Goal: Communication & Community: Answer question/provide support

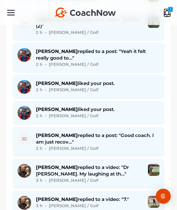
scroll to position [721, 0]
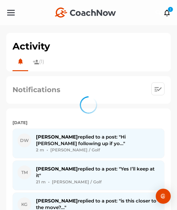
click at [77, 143] on div at bounding box center [88, 105] width 177 height 210
click at [77, 143] on div "David W. replied to a post: "Hi Larry following up if yo..." 2 m • David W. / G…" at bounding box center [98, 143] width 124 height 20
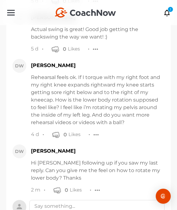
scroll to position [908, 0]
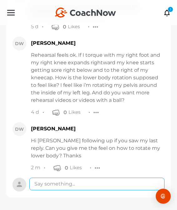
click at [88, 188] on textarea at bounding box center [96, 184] width 135 height 13
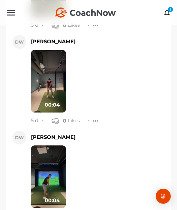
scroll to position [512, 0]
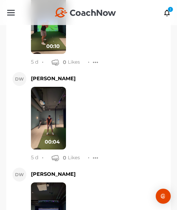
click at [48, 121] on img at bounding box center [48, 118] width 35 height 63
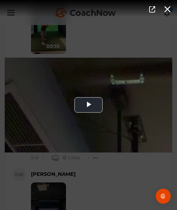
click at [48, 121] on div "Video Player" at bounding box center [89, 105] width 168 height 95
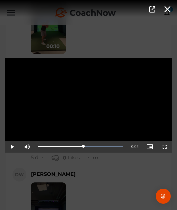
drag, startPoint x: 51, startPoint y: 143, endPoint x: 84, endPoint y: 137, distance: 33.8
click at [84, 137] on div "Video Player is loading. Play Video Play Mute Current Time 0:02 / Duration 0:04…" at bounding box center [89, 105] width 168 height 95
click at [93, 167] on div "Video Player is loading. Play Video Pause Mute Current Time 0:02 / Duration 0:0…" at bounding box center [88, 105] width 177 height 210
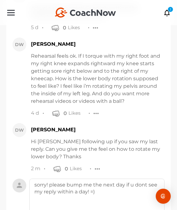
scroll to position [982, 0]
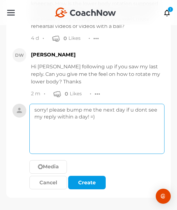
click at [108, 149] on textarea "sorry! please bump me the next day if u dont see my reply within a day! =)" at bounding box center [96, 129] width 135 height 50
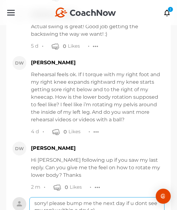
scroll to position [932, 0]
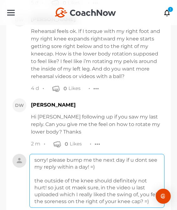
click at [56, 187] on textarea "sorry! please bump me the next day if u dont see my reply within a day! =) the …" at bounding box center [96, 181] width 135 height 54
click at [70, 188] on textarea "sorry! please bump me the next day if u dont see my reply within a day! =) the …" at bounding box center [96, 181] width 135 height 54
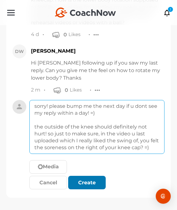
type textarea "sorry! please bump me the next day if u dont see my reply within a day! =) the …"
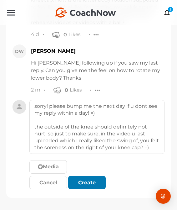
click at [96, 184] on div "Create" at bounding box center [87, 183] width 28 height 8
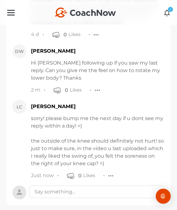
click at [171, 11] on div "1" at bounding box center [171, 10] width 6 height 6
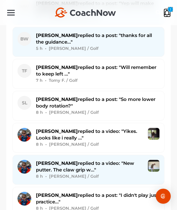
scroll to position [1271, 0]
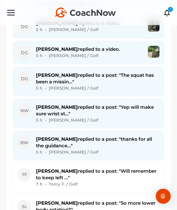
click at [104, 136] on div "Brian W. replied to a post: "thanks for all the guidance..." 5 h • Brian W. / G…" at bounding box center [98, 146] width 124 height 20
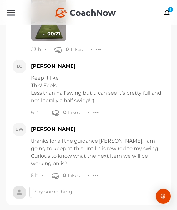
scroll to position [2192, 0]
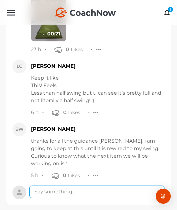
click at [95, 188] on textarea at bounding box center [96, 191] width 135 height 13
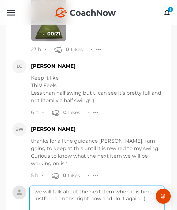
click at [43, 191] on textarea "we will talk about the next item when it is time, justfocus on thsi right now a…" at bounding box center [96, 210] width 135 height 50
click at [76, 192] on textarea "we will talk about the next item when it is time, just focus on thsi right now …" at bounding box center [96, 210] width 135 height 50
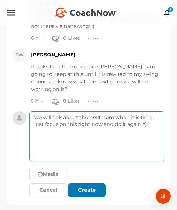
type textarea "we will talk about the next item when it is time, just focus on this right now …"
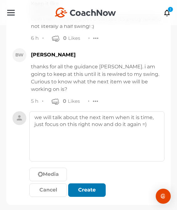
click at [86, 186] on div "submit" at bounding box center [87, 190] width 14 height 8
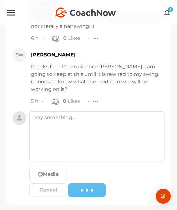
scroll to position [2240, 0]
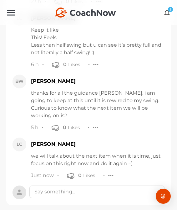
click at [167, 12] on icon at bounding box center [167, 12] width 7 height 7
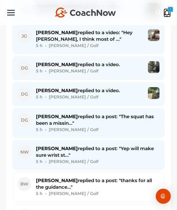
scroll to position [1222, 0]
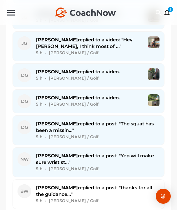
click at [96, 152] on div "Nick W. replied to a post: "Yep will make sure wrist st..." 5 h • Nick W. / Golf" at bounding box center [98, 162] width 124 height 20
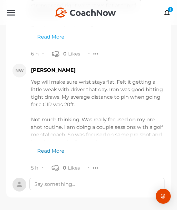
click at [55, 148] on link "Read More" at bounding box center [47, 148] width 33 height 14
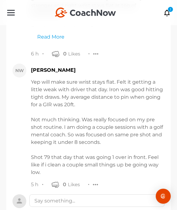
scroll to position [5762, 0]
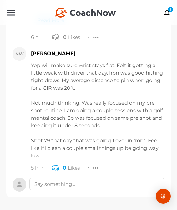
click at [55, 165] on icon "button" at bounding box center [56, 168] width 8 height 8
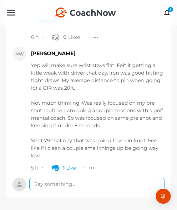
click at [68, 184] on textarea at bounding box center [96, 184] width 135 height 13
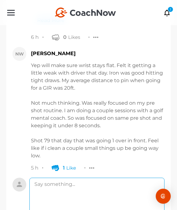
type textarea "w"
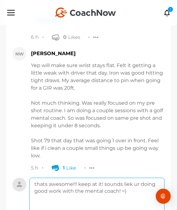
click at [128, 185] on textarea "thats awesome!!! keep at it! sounds liek ur doing good work with the mental coa…" at bounding box center [96, 203] width 135 height 50
click at [132, 193] on textarea "thats awesome!!! keep at it! sounds like ur doing good work with the mental coa…" at bounding box center [96, 203] width 135 height 50
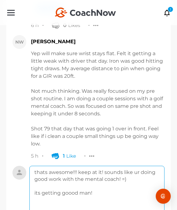
scroll to position [5836, 0]
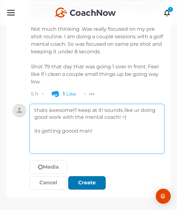
type textarea "thats awesome!!! keep at it! sounds like ur doing good work with the mental coa…"
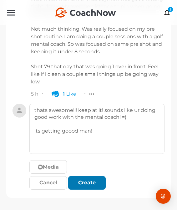
click at [81, 182] on div "submit" at bounding box center [82, 183] width 3 height 3
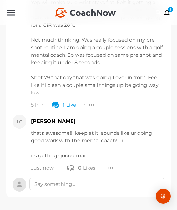
scroll to position [5825, 0]
click at [168, 10] on div "1" at bounding box center [171, 10] width 6 height 6
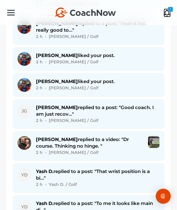
scroll to position [631, 0]
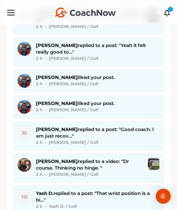
click at [114, 126] on span "Joel G. replied to a post: "Good coach. I am just recov..."" at bounding box center [95, 132] width 118 height 13
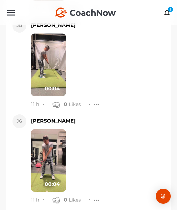
scroll to position [10732, 0]
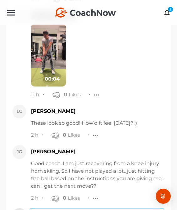
click at [86, 208] on textarea at bounding box center [96, 214] width 135 height 13
type textarea "g"
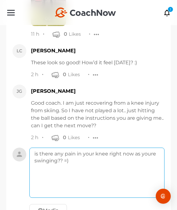
scroll to position [10806, 0]
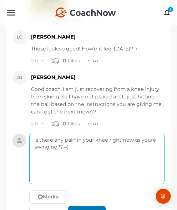
type textarea "is there any pain in your knee right now as youre swinging?? =)"
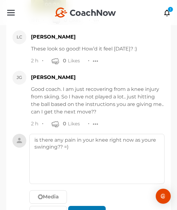
click at [85, 209] on div "submit" at bounding box center [87, 213] width 14 height 8
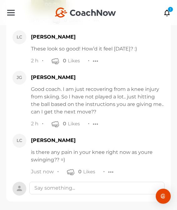
scroll to position [10780, 0]
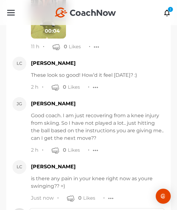
click at [109, 195] on div at bounding box center [111, 198] width 6 height 7
click at [104, 202] on button "Edit" at bounding box center [77, 212] width 70 height 20
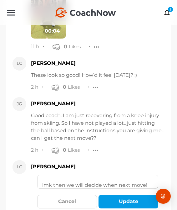
scroll to position [26, 0]
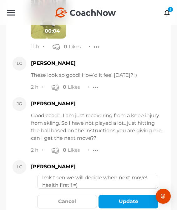
type textarea "is there any pain in your knee right now as youre swinging?? =) lmk then we wil…"
click at [120, 195] on div "Cancel Update" at bounding box center [97, 203] width 121 height 16
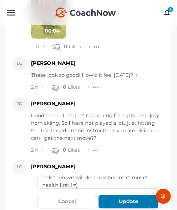
click at [126, 195] on button "Update" at bounding box center [129, 201] width 60 height 13
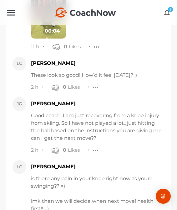
click at [166, 10] on icon at bounding box center [167, 12] width 7 height 7
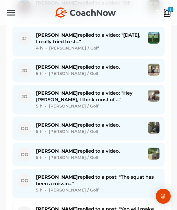
scroll to position [1166, 0]
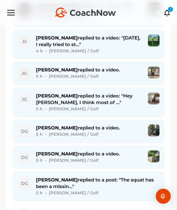
click at [82, 131] on div "5 h • Dan G. / Golf" at bounding box center [89, 134] width 107 height 7
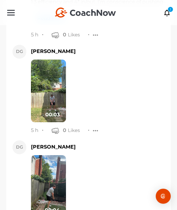
scroll to position [12146, 0]
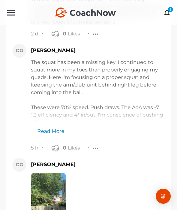
click at [54, 128] on link "Read More" at bounding box center [47, 128] width 33 height 14
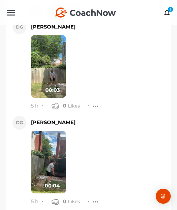
scroll to position [12324, 0]
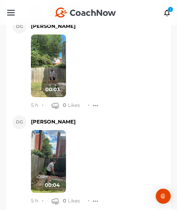
click at [48, 74] on img at bounding box center [48, 65] width 35 height 63
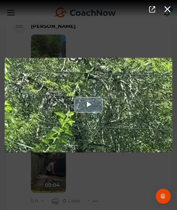
click at [57, 81] on div "Video Player" at bounding box center [89, 105] width 168 height 95
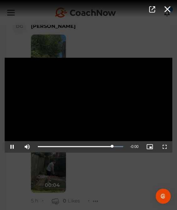
click at [53, 139] on video "Video Player" at bounding box center [89, 105] width 168 height 95
drag, startPoint x: 49, startPoint y: 146, endPoint x: 105, endPoint y: 154, distance: 56.9
click at [105, 154] on div "Video Player is loading. Play Video Play Mute Current Time 0:02 / Duration 0:03…" at bounding box center [88, 105] width 177 height 104
click at [107, 178] on div "Video Player is loading. Play Video Play Mute Current Time 0:02 / Duration 0:03…" at bounding box center [88, 105] width 177 height 210
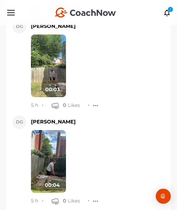
scroll to position [12357, 0]
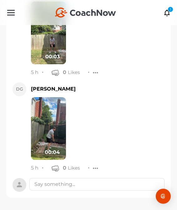
click at [49, 127] on img at bounding box center [48, 128] width 35 height 63
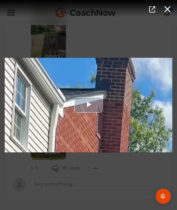
click at [67, 121] on div "Video Player" at bounding box center [89, 105] width 168 height 95
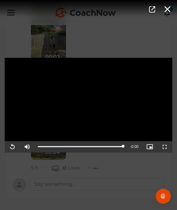
click at [82, 172] on div "Video Player is loading. Play Video Replay Mute Current Time 0:04 / Duration 0:…" at bounding box center [88, 105] width 177 height 210
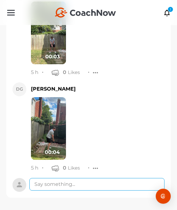
click at [85, 182] on textarea at bounding box center [96, 184] width 135 height 13
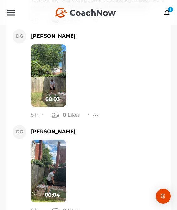
scroll to position [12431, 0]
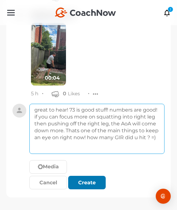
type textarea "great to hear! 73 is good stuff! numbers are good! if you can focus more on squ…"
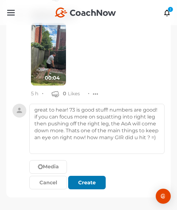
click at [84, 183] on div "submit" at bounding box center [87, 183] width 14 height 8
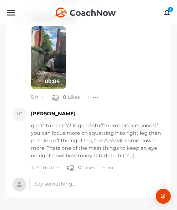
scroll to position [12427, 0]
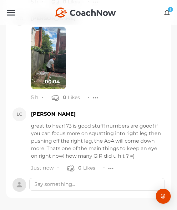
click at [166, 10] on icon at bounding box center [167, 12] width 7 height 7
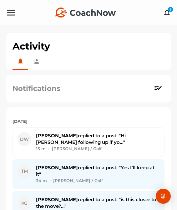
click at [91, 79] on div "Notifications" at bounding box center [88, 89] width 165 height 28
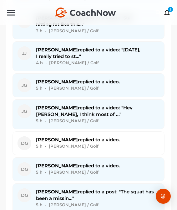
scroll to position [1141, 0]
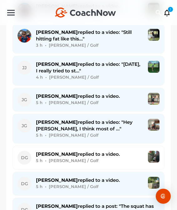
click at [91, 93] on span "John G. replied to a video." at bounding box center [78, 96] width 84 height 6
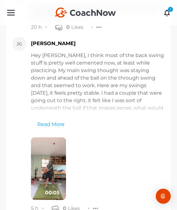
scroll to position [4976, 0]
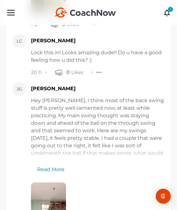
click at [49, 159] on link "Read More" at bounding box center [47, 166] width 33 height 14
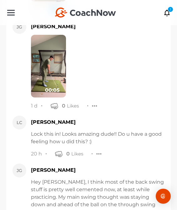
scroll to position [4939, 0]
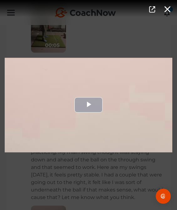
click at [62, 121] on div "Video Player" at bounding box center [89, 105] width 168 height 95
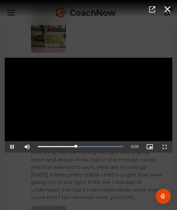
click at [85, 178] on div "Video Player is loading. Play Video Pause Mute Current Time 0:02 / Duration 0:0…" at bounding box center [88, 105] width 177 height 210
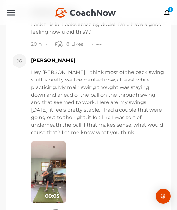
scroll to position [5079, 0]
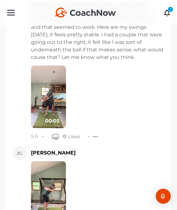
click at [50, 161] on img at bounding box center [48, 192] width 35 height 63
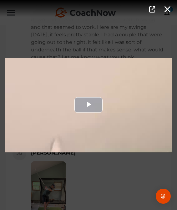
click at [67, 121] on div "Video Player" at bounding box center [89, 105] width 168 height 95
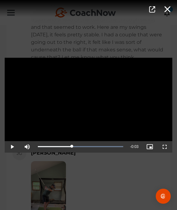
drag, startPoint x: 55, startPoint y: 148, endPoint x: 72, endPoint y: 157, distance: 19.2
click at [72, 157] on div "Video Player is loading. Play Video Play Mute Current Time 0:02 / Duration 0:05…" at bounding box center [88, 105] width 177 height 210
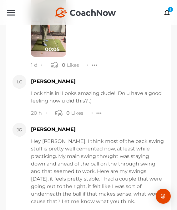
scroll to position [5091, 0]
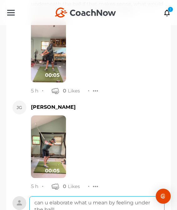
scroll to position [5130, 0]
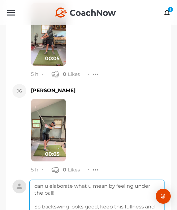
scroll to position [5165, 0]
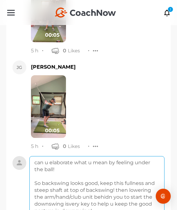
click at [69, 156] on textarea "can u elaborate what u mean by feeling under the ball! So backswing looks good,…" at bounding box center [96, 186] width 135 height 61
click at [110, 160] on textarea "can u elaborate what u mean by feeling under the ball! So backswing looks good,…" at bounding box center [96, 186] width 135 height 61
click at [110, 156] on textarea "can u elaborate what u mean by feeling under the ball! So backswing looks good,…" at bounding box center [96, 186] width 135 height 61
click at [64, 156] on textarea "can u elaborate what u mean by feeling under the ball! So backswing looks good,…" at bounding box center [96, 186] width 135 height 61
type textarea "can u elaborate what u mean by feeling under the ball? So backswing looks good,…"
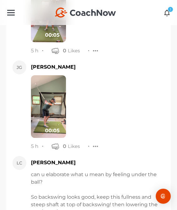
click at [167, 12] on icon at bounding box center [167, 12] width 7 height 7
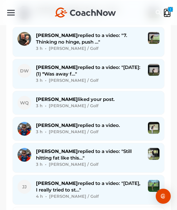
scroll to position [1016, 0]
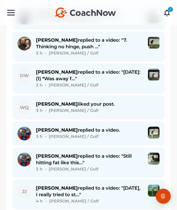
click at [103, 184] on div "Jacky J. replied to a video: "Today, I really tried to st..." 4 h • Jacky J. / …" at bounding box center [89, 194] width 107 height 20
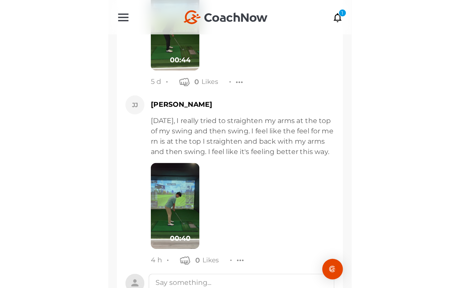
scroll to position [502, 0]
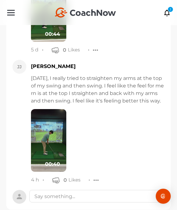
click at [51, 147] on img at bounding box center [48, 140] width 35 height 63
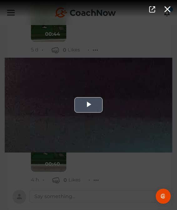
click at [51, 140] on div "Video Player" at bounding box center [89, 105] width 168 height 95
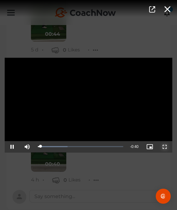
click at [165, 147] on span "Video Player" at bounding box center [165, 147] width 0 height 0
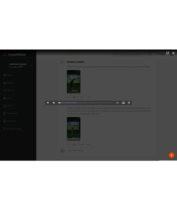
scroll to position [386, 0]
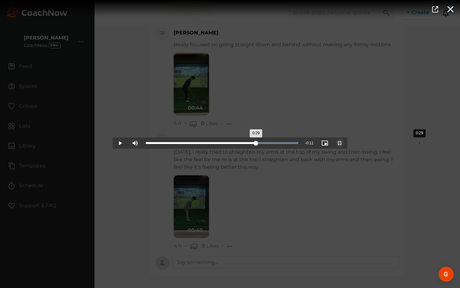
drag, startPoint x: 265, startPoint y: 279, endPoint x: 307, endPoint y: 287, distance: 42.5
click at [177, 149] on div "Loaded : 100.00% 0:29 0:29" at bounding box center [222, 142] width 159 height 11
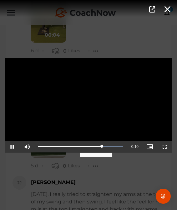
click at [100, 187] on div "Video Player is loading. Play Video Pause Mute Current Time 0:30 / Duration 0:4…" at bounding box center [88, 105] width 177 height 210
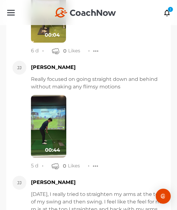
scroll to position [514, 0]
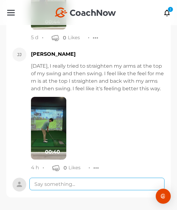
click at [100, 187] on textarea at bounding box center [96, 184] width 135 height 13
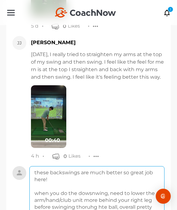
scroll to position [533, 0]
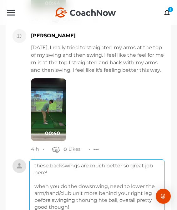
click at [84, 200] on textarea "these backswings are much better so great job here! when you do the dowsnwing, …" at bounding box center [96, 186] width 135 height 54
click at [90, 200] on textarea "these backswings are much better so great job here! when you do the dowsnwing, …" at bounding box center [96, 186] width 135 height 54
click at [99, 201] on textarea "these backswings are much better so great job here! when you do the dowsnwing, …" at bounding box center [96, 186] width 135 height 54
click at [95, 187] on textarea "these backswings are much better so great job here! when you do the dowsnwing, …" at bounding box center [96, 186] width 135 height 54
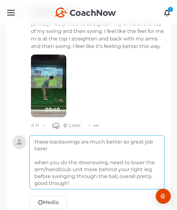
scroll to position [585, 0]
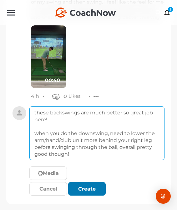
type textarea "these backswings are much better so great job here! when you do the downswing, …"
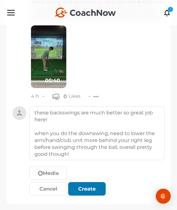
click at [90, 189] on div "submit" at bounding box center [87, 189] width 14 height 8
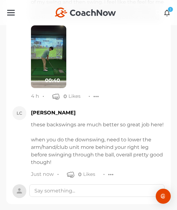
click at [167, 16] on link "1" at bounding box center [167, 12] width 7 height 9
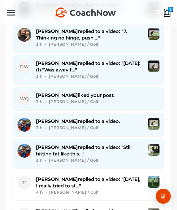
scroll to position [1026, 0]
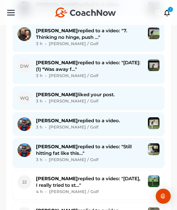
click at [118, 124] on div "3 h • [PERSON_NAME] / Golf" at bounding box center [89, 127] width 107 height 7
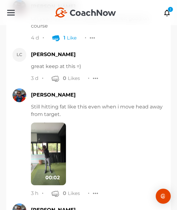
scroll to position [732, 0]
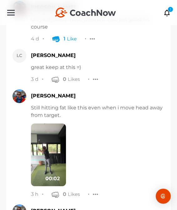
click at [43, 160] on img at bounding box center [48, 154] width 35 height 63
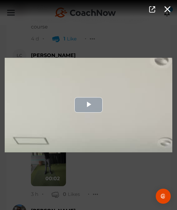
click at [88, 113] on div "Video Player" at bounding box center [89, 105] width 168 height 95
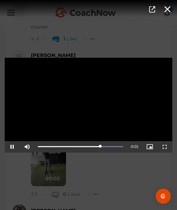
click at [94, 180] on div "Video Player is loading. Play Video Pause Mute Current Time 0:01 / Duration 0:0…" at bounding box center [88, 105] width 177 height 210
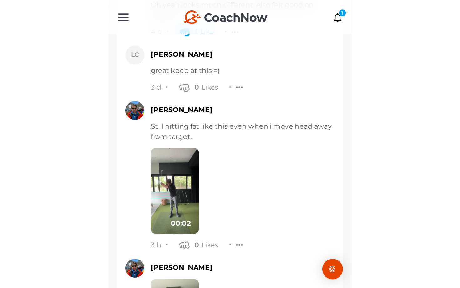
scroll to position [854, 0]
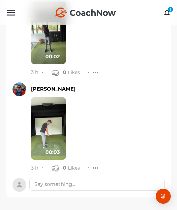
click at [55, 152] on div "00:03" at bounding box center [52, 152] width 14 height 8
click at [95, 123] on div "00:03" at bounding box center [98, 128] width 134 height 63
click at [61, 124] on img at bounding box center [48, 128] width 35 height 63
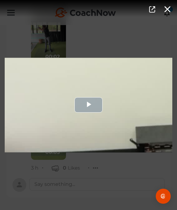
click at [112, 125] on div "Video Player" at bounding box center [89, 105] width 168 height 95
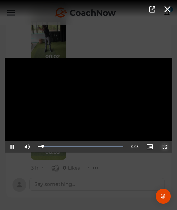
click at [165, 147] on span "Video Player" at bounding box center [165, 147] width 0 height 0
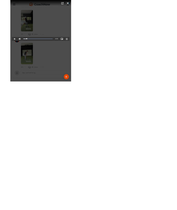
scroll to position [725, 0]
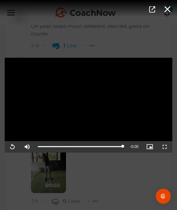
click at [87, 162] on div "Video Player is loading. Play Video Replay Mute Current Time 0:03 / Duration 0:…" at bounding box center [88, 105] width 177 height 210
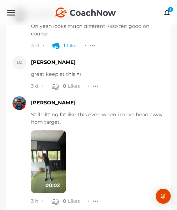
click at [56, 150] on img at bounding box center [48, 161] width 35 height 63
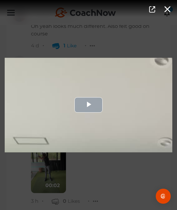
click at [66, 129] on div "Video Player" at bounding box center [89, 105] width 168 height 95
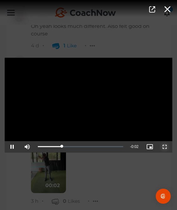
click at [165, 147] on span "Video Player" at bounding box center [165, 147] width 0 height 0
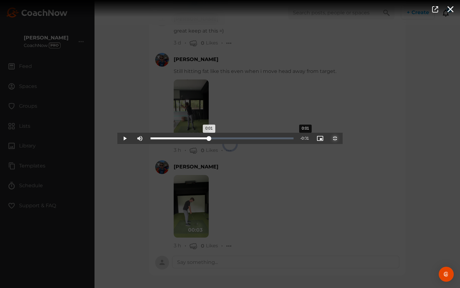
drag, startPoint x: 197, startPoint y: 288, endPoint x: 188, endPoint y: 286, distance: 9.6
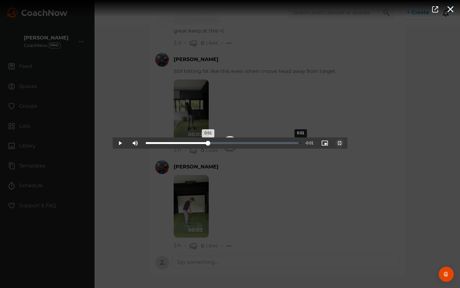
click at [177, 149] on div "Loaded : 0.00% 0:01 0:01" at bounding box center [222, 142] width 159 height 11
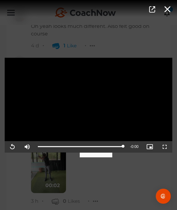
click at [90, 178] on div "Video Player is loading. Play Video Replay Mute Current Time 0:02 / Duration 0:…" at bounding box center [88, 105] width 177 height 210
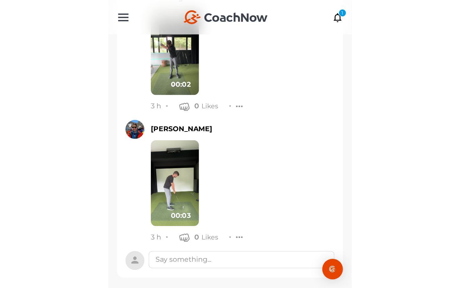
scroll to position [854, 0]
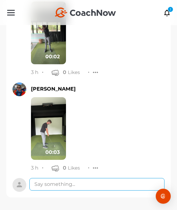
click at [90, 180] on textarea at bounding box center [96, 184] width 135 height 13
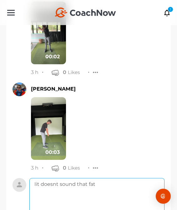
drag, startPoint x: 40, startPoint y: 182, endPoint x: 26, endPoint y: 182, distance: 13.8
click at [121, 183] on textarea "it doesnt sound that fat" at bounding box center [96, 203] width 135 height 50
type textarea "it doesnt sound that fat, how much short is the carry coming up? =)"
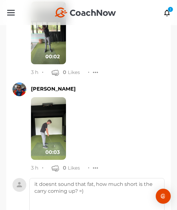
click at [36, 125] on img at bounding box center [48, 128] width 35 height 63
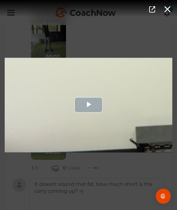
click at [101, 114] on div "Video Player" at bounding box center [89, 105] width 168 height 95
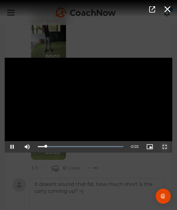
click at [165, 147] on span "Video Player" at bounding box center [165, 147] width 0 height 0
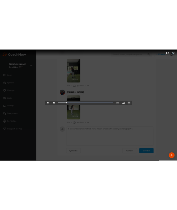
scroll to position [781, 0]
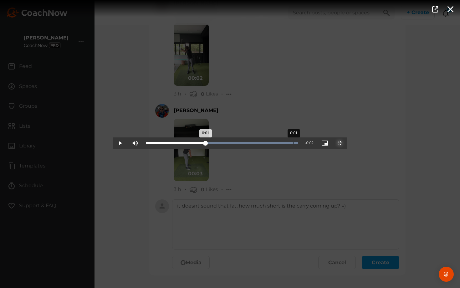
drag, startPoint x: 253, startPoint y: 287, endPoint x: 181, endPoint y: 286, distance: 72.0
click at [177, 149] on div "Loaded : 100.00% 0:01 0:01" at bounding box center [222, 142] width 159 height 11
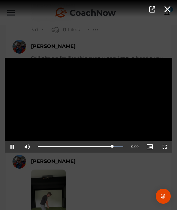
click at [71, 173] on div "Video Player is loading. Play Video Pause Mute Current Time 0:03 / Duration 0:0…" at bounding box center [88, 105] width 177 height 210
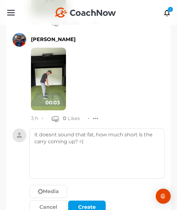
scroll to position [928, 0]
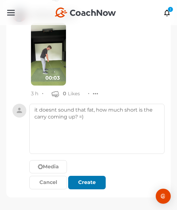
click at [86, 181] on div "submit" at bounding box center [87, 182] width 14 height 8
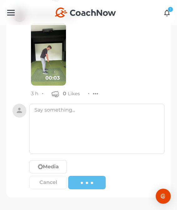
scroll to position [902, 0]
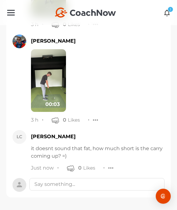
click at [168, 11] on div "1" at bounding box center [171, 10] width 6 height 6
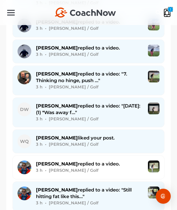
scroll to position [983, 0]
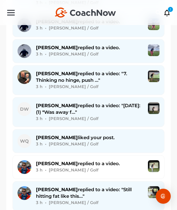
click at [111, 102] on span "David W. replied to a video: "August 25: (1) *Was away f..."" at bounding box center [88, 108] width 105 height 13
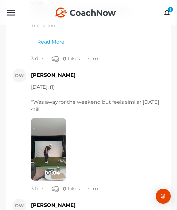
scroll to position [2834, 0]
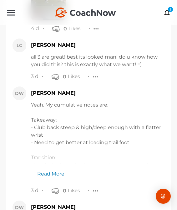
click at [55, 170] on link "Read More" at bounding box center [47, 171] width 33 height 14
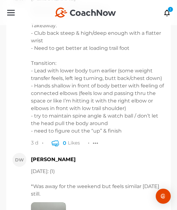
scroll to position [3038, 0]
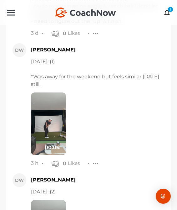
click at [48, 132] on img at bounding box center [48, 123] width 35 height 63
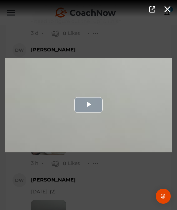
click at [61, 118] on div "Video Player" at bounding box center [89, 105] width 168 height 95
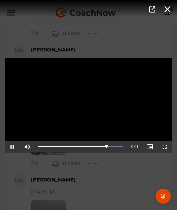
click at [86, 170] on div "Video Player is loading. Play Video Pause Mute Current Time 0:03 / Duration 0:0…" at bounding box center [88, 105] width 177 height 210
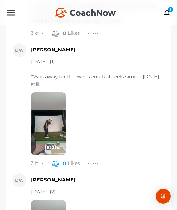
click at [58, 163] on icon "button" at bounding box center [56, 163] width 8 height 8
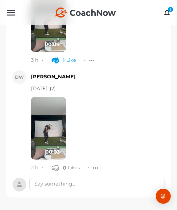
click at [49, 127] on img at bounding box center [48, 128] width 35 height 63
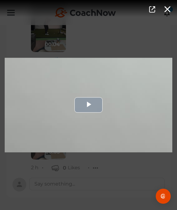
click at [70, 127] on div "Video Player" at bounding box center [89, 105] width 168 height 95
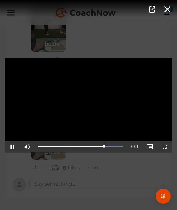
click at [79, 192] on div "Video Player is loading. Play Video Pause Mute Current Time 0:02 / Duration 0:0…" at bounding box center [88, 105] width 177 height 210
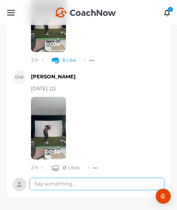
click at [80, 189] on textarea at bounding box center [96, 184] width 135 height 13
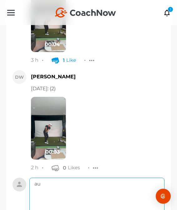
type textarea "a"
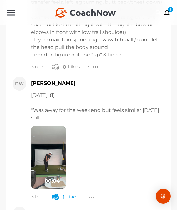
scroll to position [2971, 0]
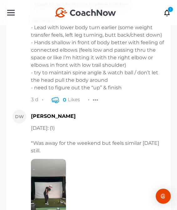
type textarea "1 is better than 2! do u see the difference? =)"
click at [56, 100] on icon "button" at bounding box center [56, 100] width 8 height 8
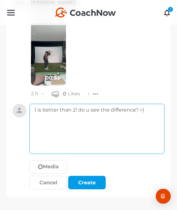
click at [139, 132] on textarea "1 is better than 2! do u see the difference? =)" at bounding box center [96, 129] width 135 height 50
drag, startPoint x: 115, startPoint y: 127, endPoint x: 22, endPoint y: 127, distance: 93.6
click at [22, 127] on div "1 is better than 2! do u see the difference? =) i like what youre doing Media C…" at bounding box center [88, 148] width 165 height 88
click at [81, 124] on textarea "1 is better than 2! do u see the difference? =) i like what youre doing" at bounding box center [96, 129] width 135 height 50
drag, startPoint x: 102, startPoint y: 122, endPoint x: 33, endPoint y: 121, distance: 69.5
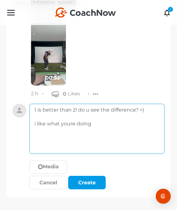
click at [33, 120] on textarea "1 is better than 2! do u see the difference? =) i like what youre doing" at bounding box center [96, 129] width 135 height 50
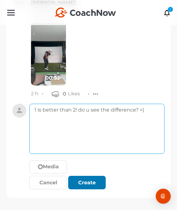
type textarea "1 is better than 2! do u see the difference? =)"
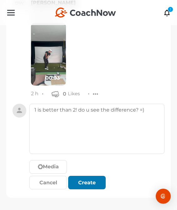
click at [87, 183] on div "submit" at bounding box center [87, 183] width 3 height 3
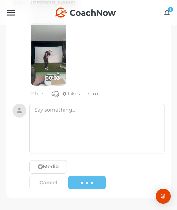
scroll to position [3181, 0]
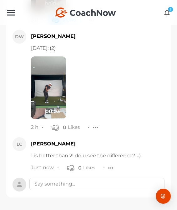
click at [169, 15] on icon at bounding box center [167, 12] width 7 height 7
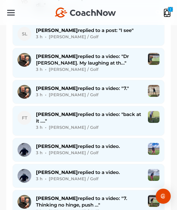
scroll to position [884, 0]
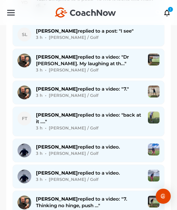
click at [110, 125] on div "3 h • Fernando T. / Golf" at bounding box center [89, 128] width 107 height 7
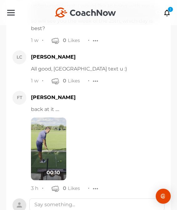
scroll to position [809, 0]
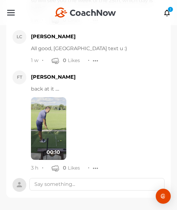
click at [49, 132] on img at bounding box center [48, 128] width 35 height 63
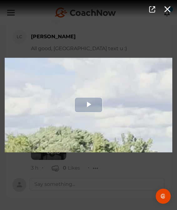
click at [64, 104] on div "Video Player" at bounding box center [89, 105] width 168 height 95
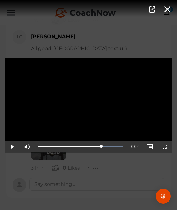
drag, startPoint x: 47, startPoint y: 147, endPoint x: 101, endPoint y: 157, distance: 55.3
click at [101, 157] on div "Video Player is loading. Play Video Play Mute Current Time 0:08 / Duration 0:10…" at bounding box center [88, 105] width 177 height 210
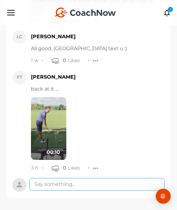
click at [95, 181] on textarea at bounding box center [96, 184] width 135 height 13
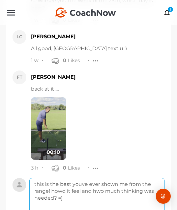
scroll to position [854, 0]
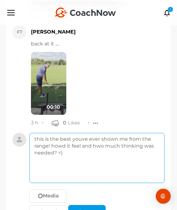
click at [101, 146] on textarea "this is the best youve ever shown me from the range! howd it feel and hwo much …" at bounding box center [96, 158] width 135 height 50
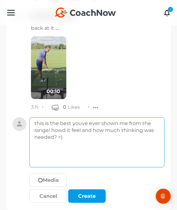
scroll to position [875, 0]
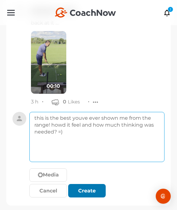
type textarea "this is the best youve ever shown me from the range! howd it feel and how much …"
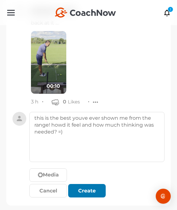
click at [93, 183] on div "Media Cancel Create" at bounding box center [96, 184] width 135 height 32
click at [94, 191] on div "submit" at bounding box center [87, 191] width 14 height 8
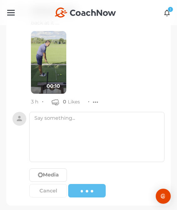
scroll to position [857, 0]
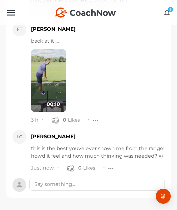
click at [168, 11] on div "1" at bounding box center [171, 10] width 6 height 6
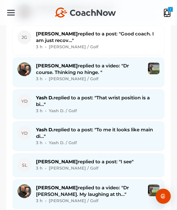
scroll to position [749, 0]
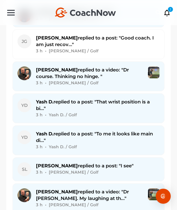
click at [126, 80] on div "3 h • [PERSON_NAME] / Golf" at bounding box center [89, 83] width 107 height 7
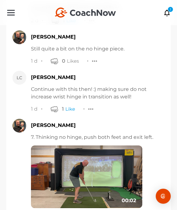
scroll to position [12077, 0]
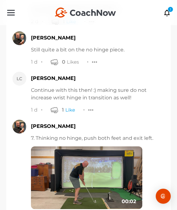
click at [120, 146] on img at bounding box center [86, 177] width 111 height 63
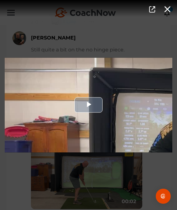
click at [108, 120] on div "Video Player" at bounding box center [89, 105] width 168 height 95
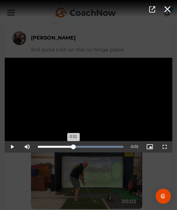
drag, startPoint x: 59, startPoint y: 146, endPoint x: 74, endPoint y: 149, distance: 14.4
click at [74, 147] on div "Loaded : 100.00% 0:01 0:01" at bounding box center [80, 147] width 85 height 2
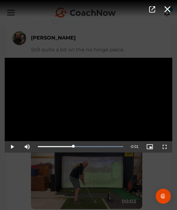
click at [83, 182] on div "Video Player is loading. Play Video Play Mute Current Time 0:01 / Duration 0:02…" at bounding box center [88, 105] width 177 height 210
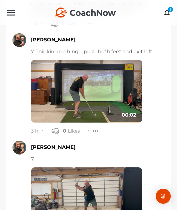
scroll to position [12181, 0]
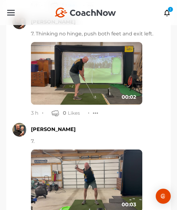
click at [70, 150] on img at bounding box center [86, 180] width 111 height 63
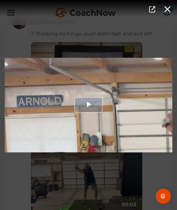
click at [79, 120] on div "Video Player" at bounding box center [89, 105] width 168 height 95
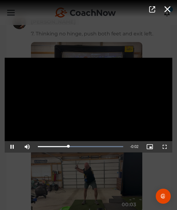
click at [81, 170] on div "Video Player is loading. Play Video Pause Mute Current Time 0:01 / Duration 0:0…" at bounding box center [88, 105] width 177 height 210
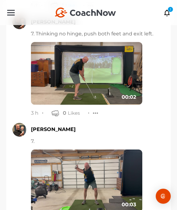
scroll to position [12299, 0]
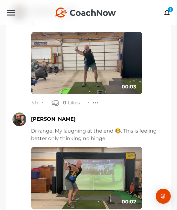
click at [70, 147] on img at bounding box center [86, 178] width 111 height 63
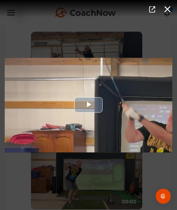
click at [76, 128] on div "Video Player" at bounding box center [89, 105] width 168 height 95
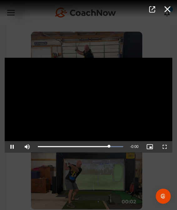
click at [91, 192] on div "Video Player is loading. Play Video Pause Mute Current Time 0:02 / Duration 0:0…" at bounding box center [88, 105] width 177 height 210
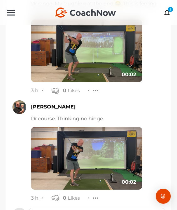
scroll to position [12425, 0]
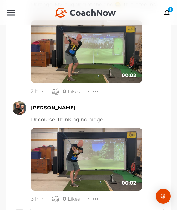
click at [69, 128] on img at bounding box center [86, 159] width 111 height 63
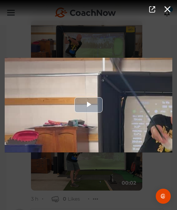
click at [91, 118] on div "Video Player" at bounding box center [89, 105] width 168 height 95
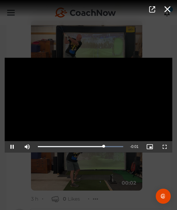
click at [96, 181] on div "Video Player is loading. Play Video Pause Mute Current Time 0:01 / Duration 0:0…" at bounding box center [88, 105] width 177 height 210
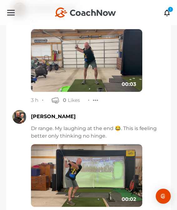
scroll to position [12292, 0]
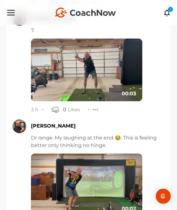
click at [98, 165] on img at bounding box center [86, 184] width 111 height 63
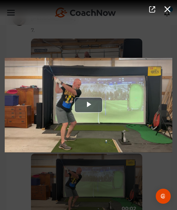
click at [98, 165] on div "Video Player is loading. Play Video Play Mute Current Time 0:00 / Duration 0:02…" at bounding box center [88, 105] width 177 height 210
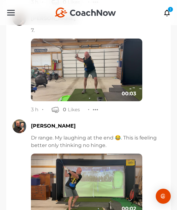
click at [76, 157] on img at bounding box center [86, 184] width 111 height 63
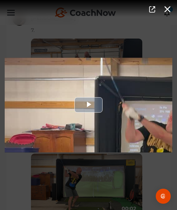
click at [70, 135] on div "Video Player" at bounding box center [89, 105] width 168 height 95
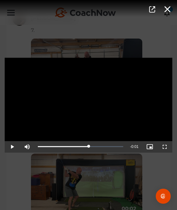
drag, startPoint x: 70, startPoint y: 142, endPoint x: 92, endPoint y: 137, distance: 22.3
click at [91, 137] on div "Video Player is loading. Play Video Play Mute Current Time 0:01 / Duration 0:02…" at bounding box center [89, 105] width 168 height 95
click at [142, 162] on div "Video Player is loading. Play Video Pause Mute Current Time 0:01 / Duration 0:0…" at bounding box center [88, 105] width 177 height 210
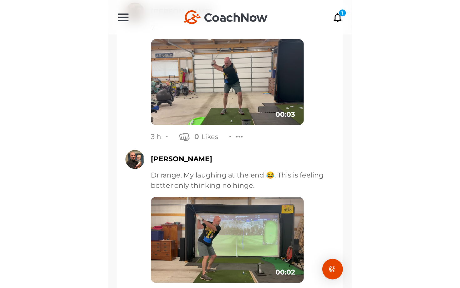
scroll to position [12301, 0]
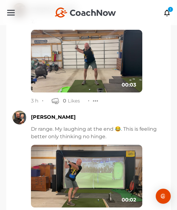
click at [100, 145] on img at bounding box center [86, 176] width 111 height 63
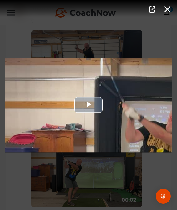
click at [103, 134] on div "Video Player" at bounding box center [89, 105] width 168 height 95
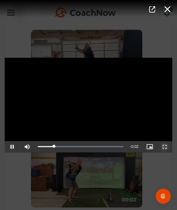
click at [165, 147] on span "Video Player" at bounding box center [165, 147] width 0 height 0
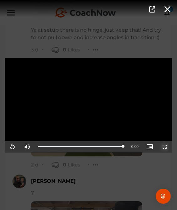
scroll to position [11560, 0]
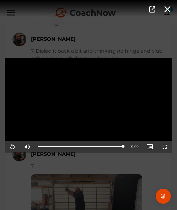
click at [156, 171] on div "Video Player is loading. Play Video Replay Mute Current Time 0:02 / Duration 0:…" at bounding box center [88, 105] width 177 height 210
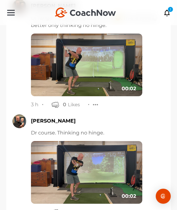
scroll to position [12426, 0]
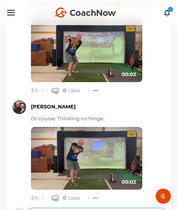
click at [109, 208] on textarea at bounding box center [96, 214] width 135 height 13
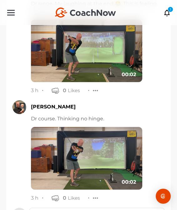
click at [81, 131] on img at bounding box center [86, 158] width 111 height 63
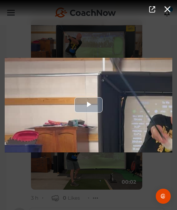
click at [83, 116] on div "Video Player" at bounding box center [89, 105] width 168 height 95
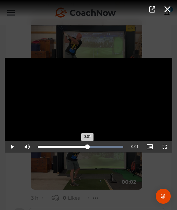
drag, startPoint x: 68, startPoint y: 144, endPoint x: 88, endPoint y: 151, distance: 21.8
click at [88, 151] on div "Loaded : 100.00% 0:01 0:01" at bounding box center [81, 146] width 92 height 11
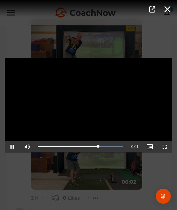
click at [93, 185] on div "Video Player is loading. Play Video Pause Mute Current Time 0:01 / Duration 0:0…" at bounding box center [88, 105] width 177 height 210
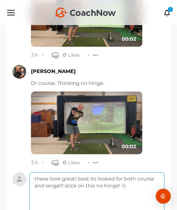
scroll to position [12500, 0]
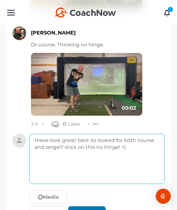
type textarea "these look great! best its looked for both course and range!!! stick on this no…"
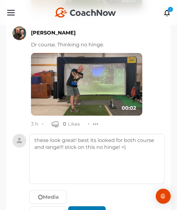
click at [91, 206] on button "Create" at bounding box center [87, 212] width 38 height 13
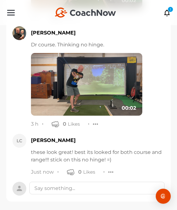
scroll to position [12474, 0]
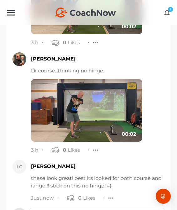
click at [166, 12] on icon at bounding box center [167, 12] width 7 height 7
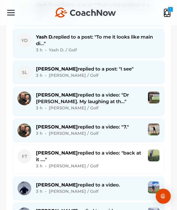
scroll to position [929, 0]
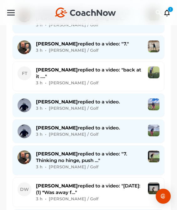
click at [87, 105] on div "3 h • Brad G. / Golf" at bounding box center [89, 108] width 107 height 7
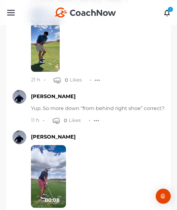
scroll to position [1555, 0]
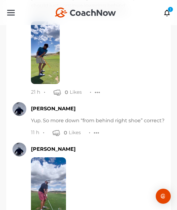
click at [47, 178] on img at bounding box center [48, 188] width 35 height 63
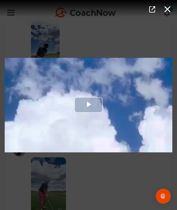
click at [85, 84] on div "Video Player" at bounding box center [89, 105] width 168 height 95
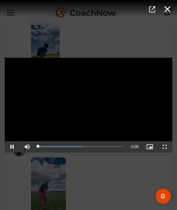
click at [94, 194] on div "Video Player is loading. Play Video Pause Mute Current Time 0:00 / Duration 0:0…" at bounding box center [88, 105] width 177 height 210
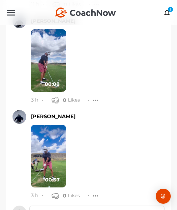
scroll to position [1662, 0]
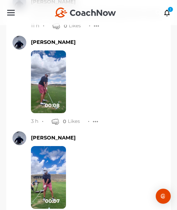
click at [50, 86] on img at bounding box center [48, 81] width 35 height 63
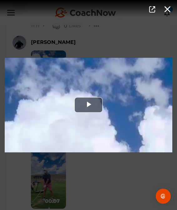
click at [50, 86] on div "Video Player" at bounding box center [89, 105] width 168 height 95
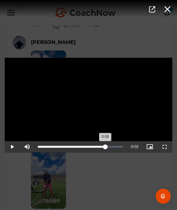
drag, startPoint x: 95, startPoint y: 149, endPoint x: 106, endPoint y: 148, distance: 10.4
click at [106, 148] on div "Loaded : 0.00% 0:06 0:06" at bounding box center [81, 146] width 92 height 11
click at [94, 171] on div "Video Player is loading. Play Video Pause Mute Current Time 0:06 / Duration 0:0…" at bounding box center [88, 105] width 177 height 210
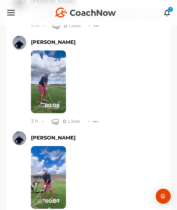
click at [33, 177] on img at bounding box center [48, 177] width 35 height 63
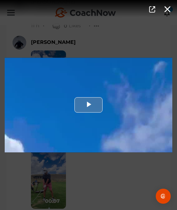
click at [79, 138] on div "Video Player" at bounding box center [89, 105] width 168 height 95
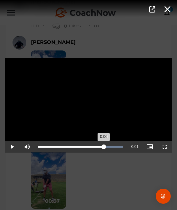
drag, startPoint x: 83, startPoint y: 150, endPoint x: 104, endPoint y: 148, distance: 21.3
click at [104, 148] on div "Loaded : 100.00% 0:06 0:06" at bounding box center [81, 146] width 92 height 11
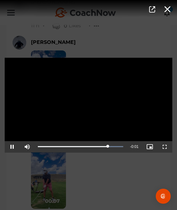
click at [96, 184] on div "Video Player is loading. Play Video Pause Mute Current Time 0:06 / Duration 0:0…" at bounding box center [88, 105] width 177 height 210
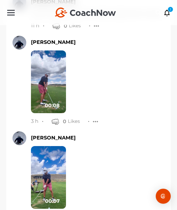
scroll to position [1711, 0]
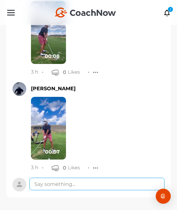
click at [68, 185] on textarea at bounding box center [96, 184] width 135 height 13
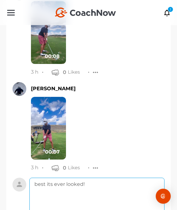
scroll to position [1582, 0]
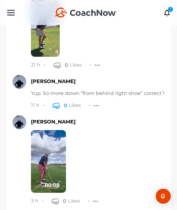
click at [54, 104] on icon "button" at bounding box center [57, 105] width 8 height 8
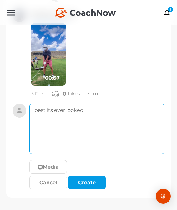
click at [132, 128] on textarea "best its ever looked!" at bounding box center [96, 129] width 135 height 50
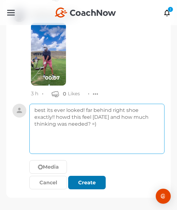
type textarea "best its ever looked! far behind right shoe exactly!! howd this feel today and …"
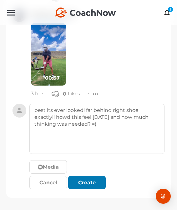
click at [89, 184] on div "submit" at bounding box center [87, 183] width 14 height 8
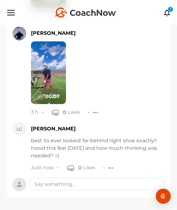
scroll to position [1766, 0]
click at [169, 11] on div "1" at bounding box center [171, 10] width 6 height 6
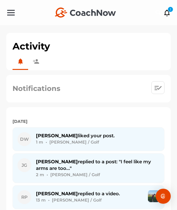
click at [91, 93] on div "Notifications" at bounding box center [89, 88] width 152 height 15
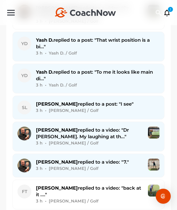
scroll to position [870, 0]
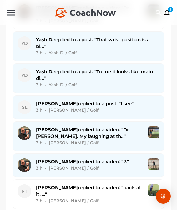
click at [83, 100] on span "Steven L. replied to a post: "I see"" at bounding box center [85, 103] width 98 height 6
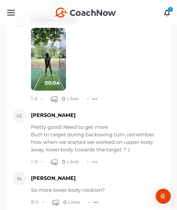
scroll to position [4060, 0]
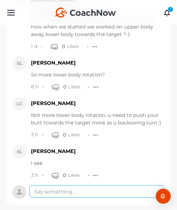
click at [72, 185] on textarea at bounding box center [96, 191] width 135 height 13
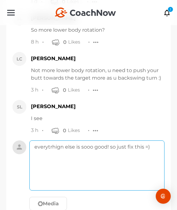
scroll to position [4134, 0]
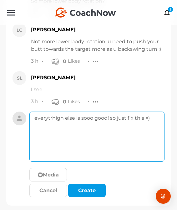
click at [51, 111] on textarea "everytrhign else is sooo good! so just fix this =)" at bounding box center [96, 136] width 135 height 50
click at [57, 111] on textarea "everythign else is sooo good! so just fix this =)" at bounding box center [96, 136] width 135 height 50
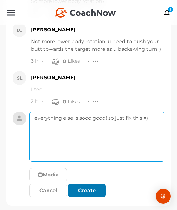
type textarea "everything else is sooo good! so just fix this =)"
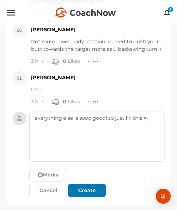
click at [81, 187] on div "submit" at bounding box center [87, 191] width 14 height 8
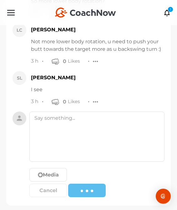
scroll to position [4101, 0]
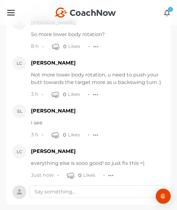
click at [167, 13] on icon at bounding box center [167, 12] width 7 height 7
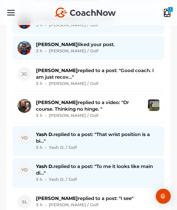
scroll to position [775, 0]
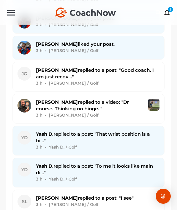
click at [110, 144] on div "3 h • Yash D. / Golf" at bounding box center [98, 147] width 124 height 7
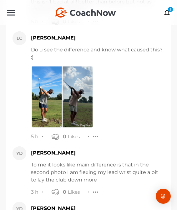
scroll to position [2556, 0]
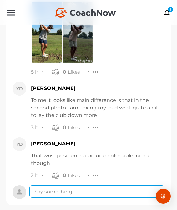
click at [99, 185] on textarea at bounding box center [96, 191] width 135 height 13
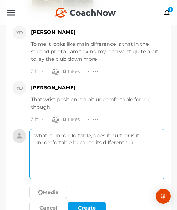
scroll to position [2630, 0]
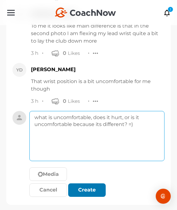
type textarea "what is uncomfortable, does it hurt, or is it uncomfortable because its differe…"
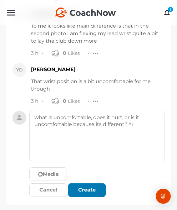
click at [82, 186] on div "submit" at bounding box center [87, 190] width 14 height 8
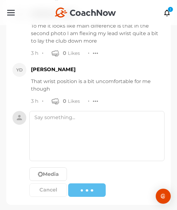
scroll to position [2604, 0]
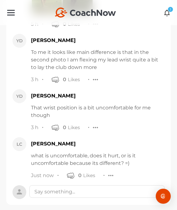
click at [167, 12] on icon at bounding box center [167, 12] width 7 height 7
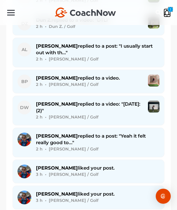
scroll to position [639, 0]
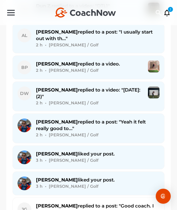
click at [126, 118] on div "Nick T. replied to a post: "Yeah it felt really good to..." 2 h • Nick T. / Golf" at bounding box center [98, 128] width 124 height 20
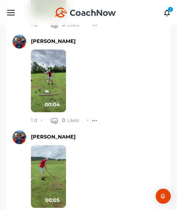
scroll to position [3580, 0]
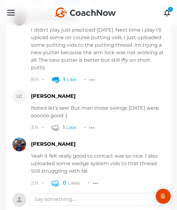
click at [57, 179] on icon "button" at bounding box center [56, 183] width 8 height 8
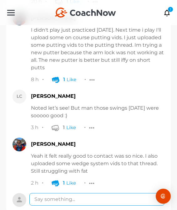
click at [57, 193] on textarea at bounding box center [96, 199] width 135 height 13
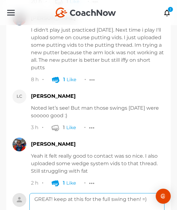
scroll to position [3654, 0]
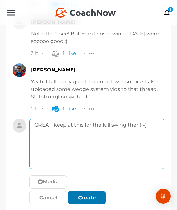
type textarea "GREAT! keep at this for the full swing then! =)"
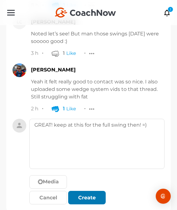
click at [87, 194] on div "submit" at bounding box center [87, 198] width 14 height 8
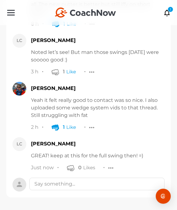
scroll to position [3620, 0]
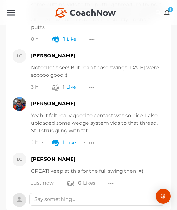
click at [167, 12] on icon at bounding box center [167, 12] width 7 height 7
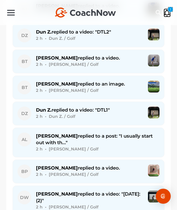
scroll to position [531, 0]
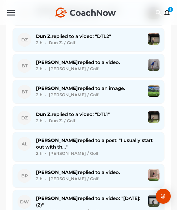
click at [102, 137] on span "Adrian L. replied to a post: "I usually start out with th..."" at bounding box center [94, 143] width 117 height 13
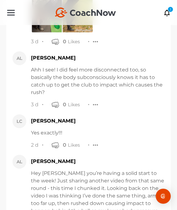
scroll to position [10457, 0]
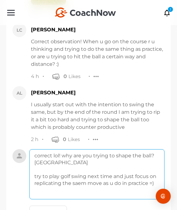
scroll to position [10531, 0]
type textarea "correct lol! why are you trying to shape the ball? haha try to play golf swing …"
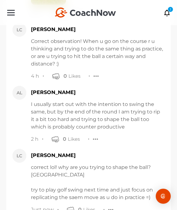
scroll to position [10520, 0]
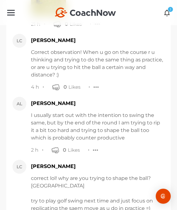
click at [167, 15] on icon at bounding box center [167, 12] width 7 height 7
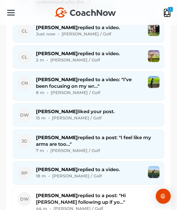
scroll to position [386, 0]
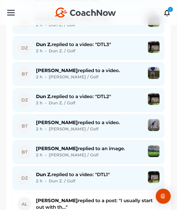
scroll to position [648, 0]
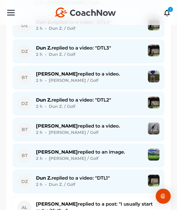
click at [96, 122] on div "[PERSON_NAME] replied to a video. 2 h • [PERSON_NAME] / Golf" at bounding box center [89, 129] width 107 height 14
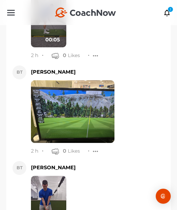
scroll to position [2439, 0]
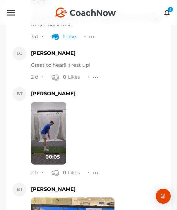
click at [47, 112] on img at bounding box center [48, 133] width 35 height 63
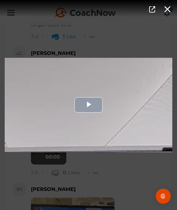
click at [54, 106] on div "Video Player" at bounding box center [89, 105] width 168 height 95
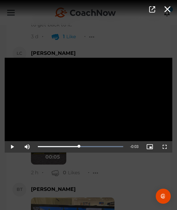
drag, startPoint x: 39, startPoint y: 147, endPoint x: 78, endPoint y: 165, distance: 42.9
click at [78, 165] on div "Video Player is loading. Play Video Play Mute Current Time 0:02 / Duration 0:05…" at bounding box center [88, 105] width 177 height 210
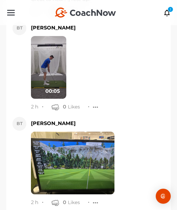
scroll to position [2672, 0]
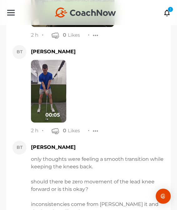
click at [49, 88] on img at bounding box center [48, 91] width 35 height 63
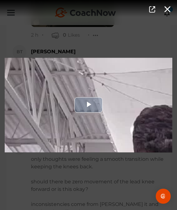
click at [76, 89] on div "Video Player" at bounding box center [89, 105] width 168 height 95
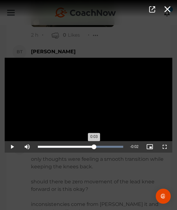
drag, startPoint x: 56, startPoint y: 147, endPoint x: 94, endPoint y: 150, distance: 38.7
click at [94, 150] on div "Loaded : 100.00% 0:03 0:03" at bounding box center [81, 146] width 92 height 11
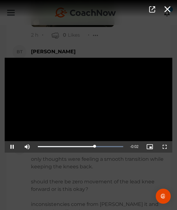
click at [95, 177] on div "Video Player is loading. Play Video Pause Mute Current Time 0:03 / Duration 0:0…" at bounding box center [88, 105] width 177 height 210
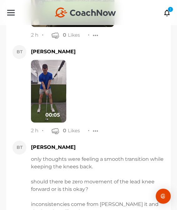
scroll to position [2721, 0]
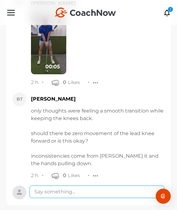
click at [93, 185] on textarea at bounding box center [96, 191] width 135 height 13
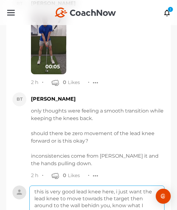
click at [95, 191] on textarea "this is very good lead knee here, i just want the lead knee to move towrads the…" at bounding box center [96, 210] width 135 height 50
click at [95, 199] on textarea "this is very good lead knee here, i just want the lead knee to move towards the…" at bounding box center [96, 210] width 135 height 50
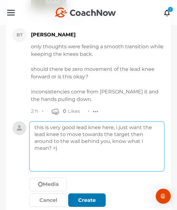
type textarea "this is very good lead knee here, i just want the lead knee to move towards the…"
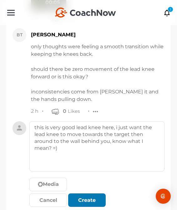
click at [85, 196] on div "submit" at bounding box center [87, 200] width 14 height 8
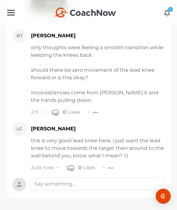
scroll to position [2776, 0]
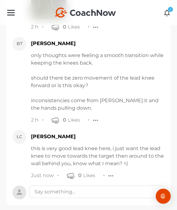
click at [167, 11] on icon at bounding box center [167, 12] width 7 height 7
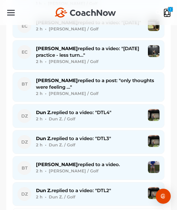
scroll to position [537, 0]
